Goal: Find specific page/section: Find specific page/section

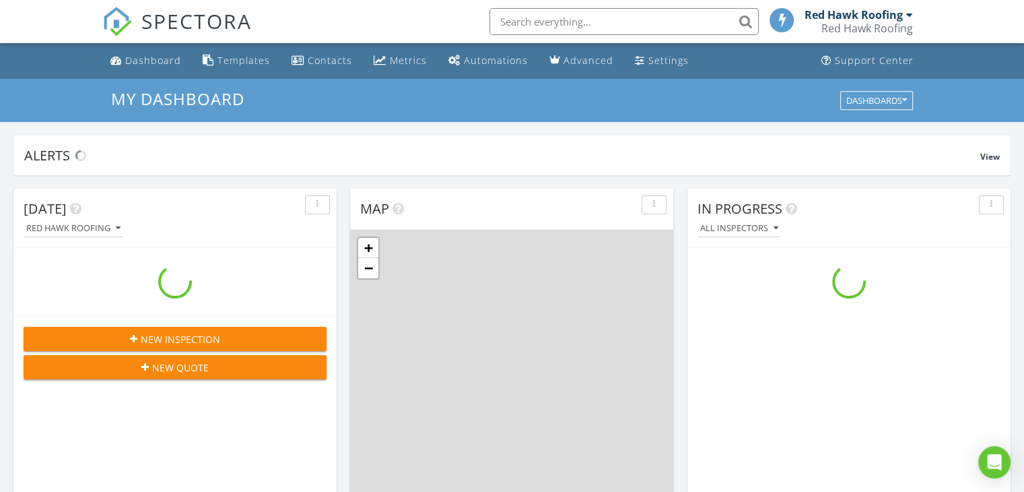
scroll to position [1246, 1045]
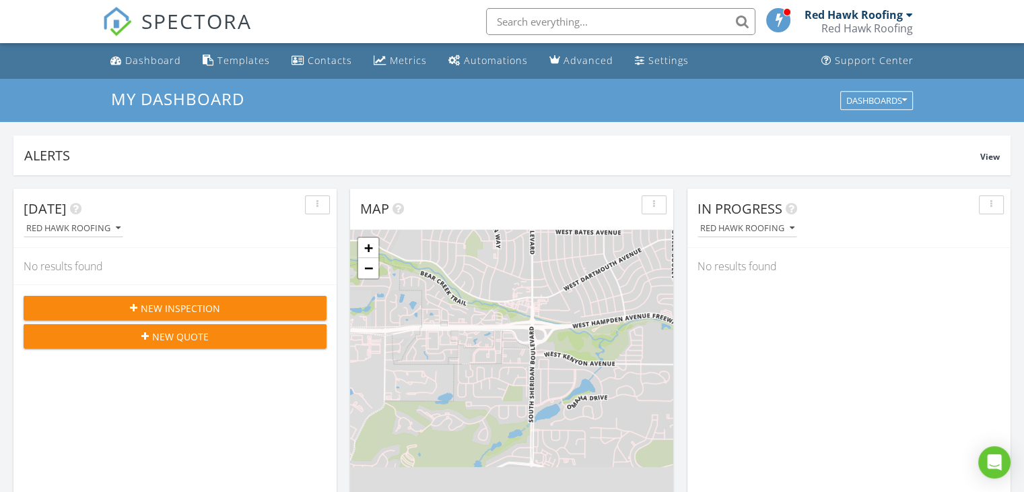
click at [584, 20] on input "text" at bounding box center [620, 21] width 269 height 27
paste input "[GEOGRAPHIC_DATA][PERSON_NAME]"
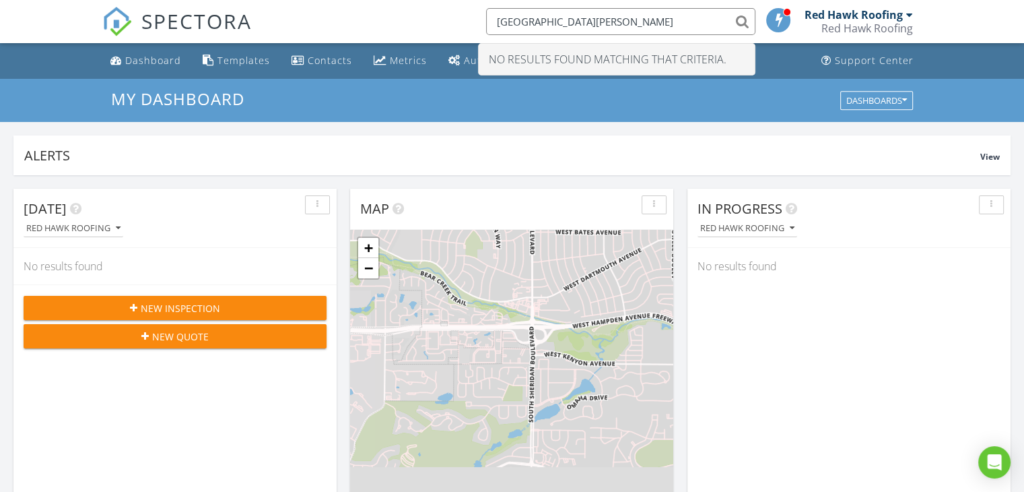
drag, startPoint x: 607, startPoint y: 22, endPoint x: 527, endPoint y: 25, distance: 79.5
click at [527, 25] on input "[GEOGRAPHIC_DATA][PERSON_NAME]" at bounding box center [620, 21] width 269 height 27
type input "9"
click at [522, 19] on input "bear" at bounding box center [620, 21] width 269 height 27
click at [742, 21] on input "bear" at bounding box center [620, 21] width 269 height 27
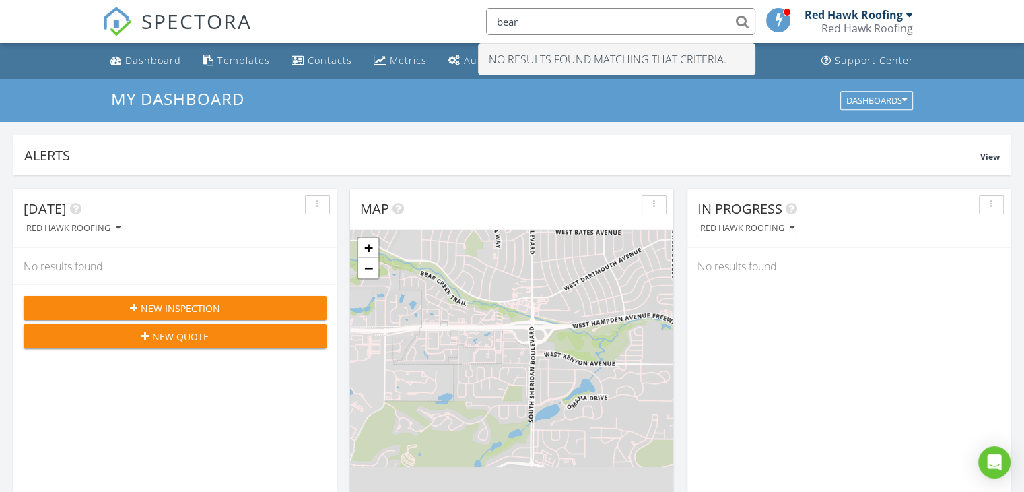
drag, startPoint x: 563, startPoint y: 24, endPoint x: 463, endPoint y: 19, distance: 100.4
click at [463, 19] on div "SPECTORA bear No results found matching that criteria. Red Hawk Roofing Red Haw…" at bounding box center [511, 21] width 819 height 43
type input "[PERSON_NAME]"
click at [380, 32] on div "SPECTORA [PERSON_NAME] No results found matching that criteria. Red Hawk Roofin…" at bounding box center [511, 21] width 819 height 43
